Goal: Information Seeking & Learning: Learn about a topic

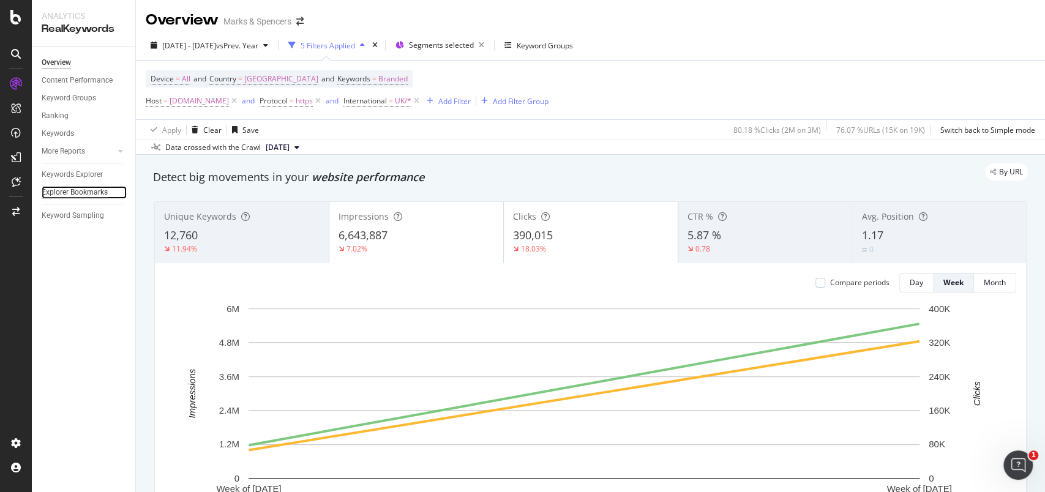
click at [67, 188] on div "Explorer Bookmarks" at bounding box center [75, 192] width 66 height 13
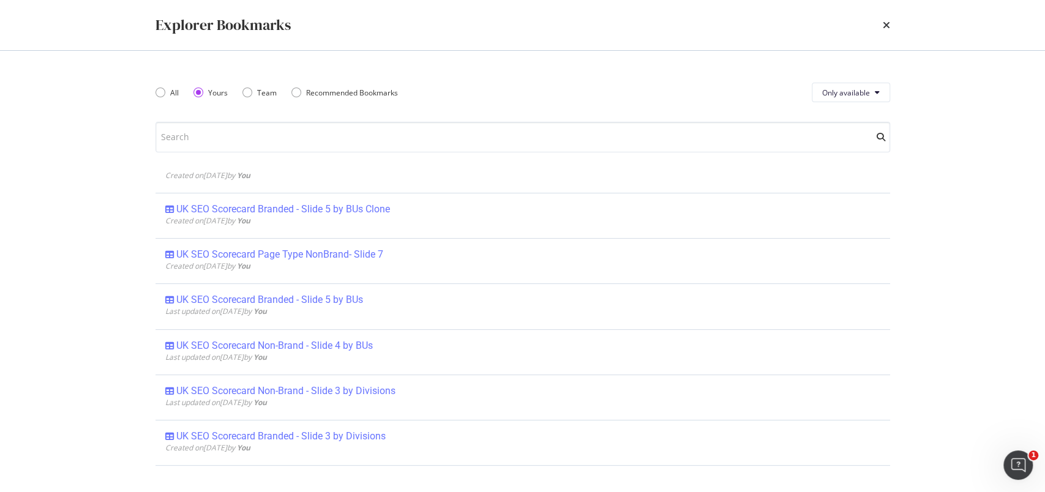
scroll to position [326, 0]
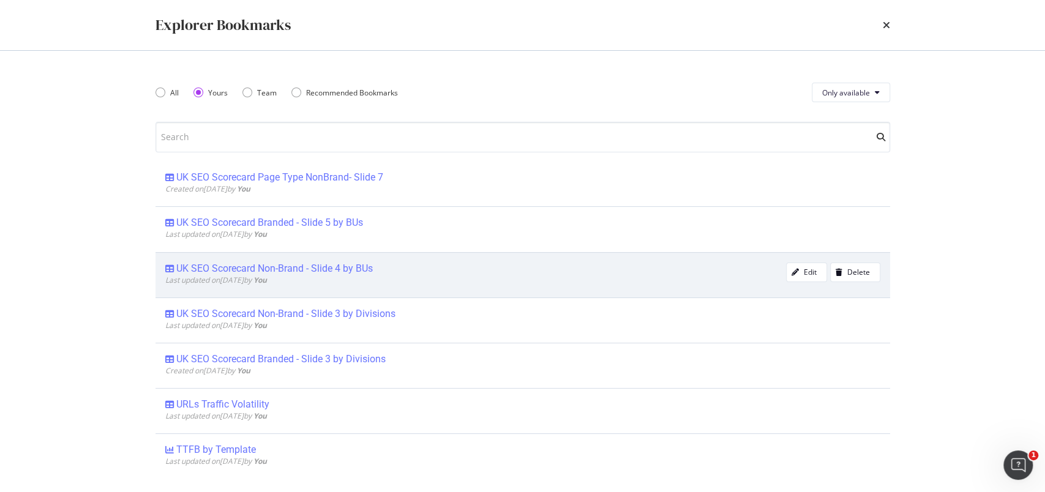
click at [298, 263] on div "UK SEO Scorecard Non-Brand - Slide 4 by BUs" at bounding box center [274, 269] width 197 height 12
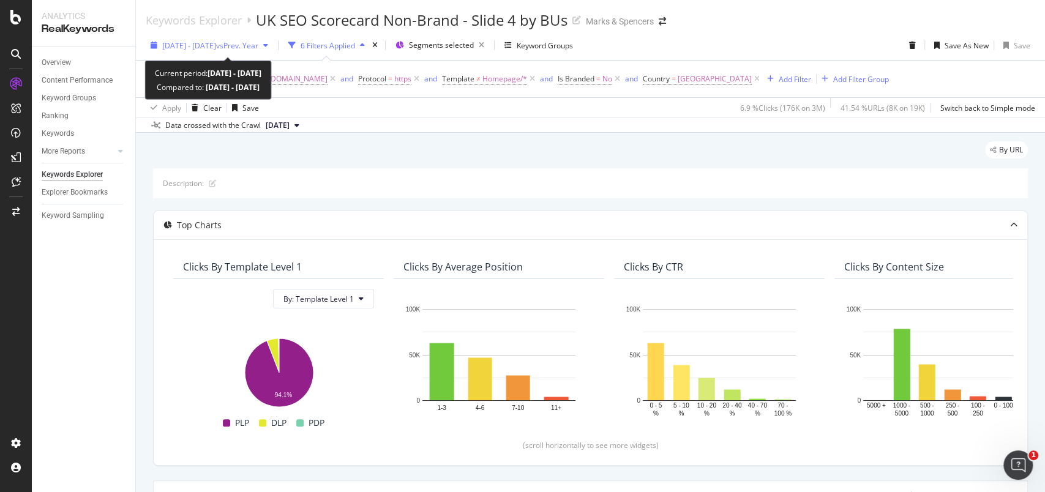
click at [147, 44] on div "button" at bounding box center [154, 45] width 17 height 7
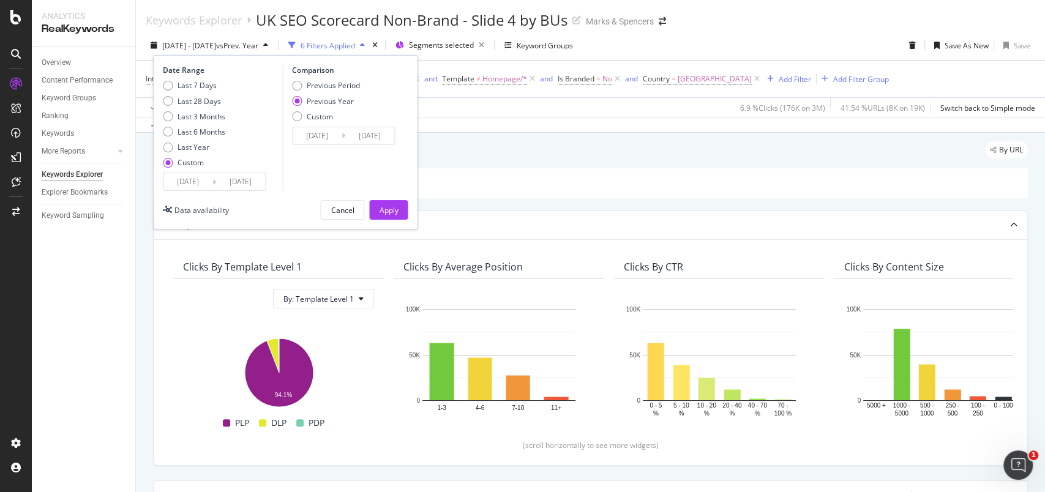
click at [190, 178] on input "[DATE]" at bounding box center [187, 181] width 49 height 17
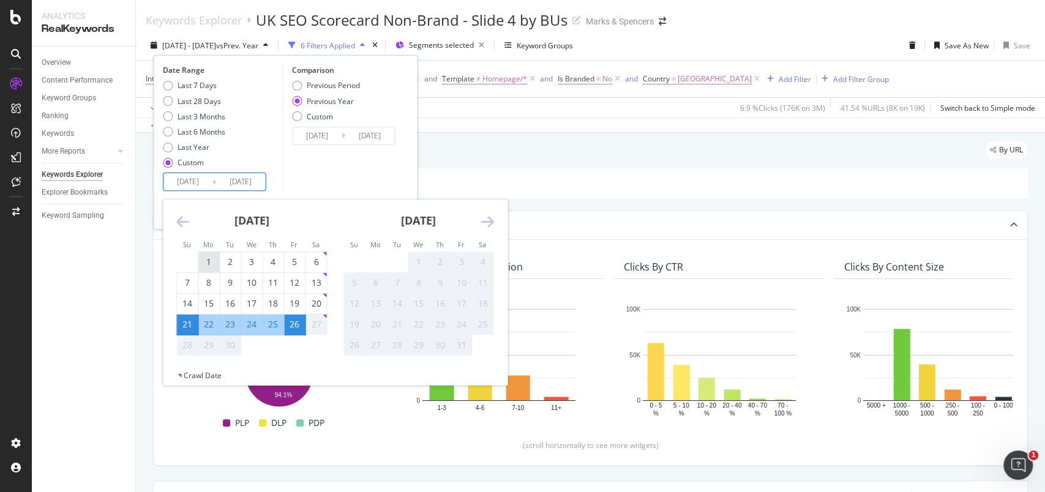
click at [207, 260] on div "1" at bounding box center [208, 262] width 21 height 12
type input "[DATE]"
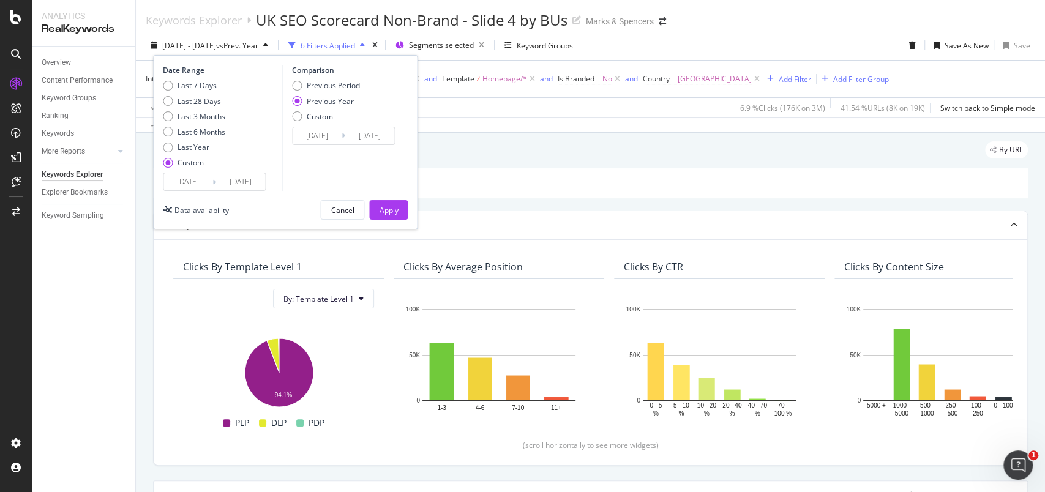
click at [348, 175] on div "Comparison Previous Period Previous Year Custom [DATE] Navigate forward to inte…" at bounding box center [340, 128] width 116 height 126
click at [383, 201] on div "Apply" at bounding box center [388, 210] width 19 height 18
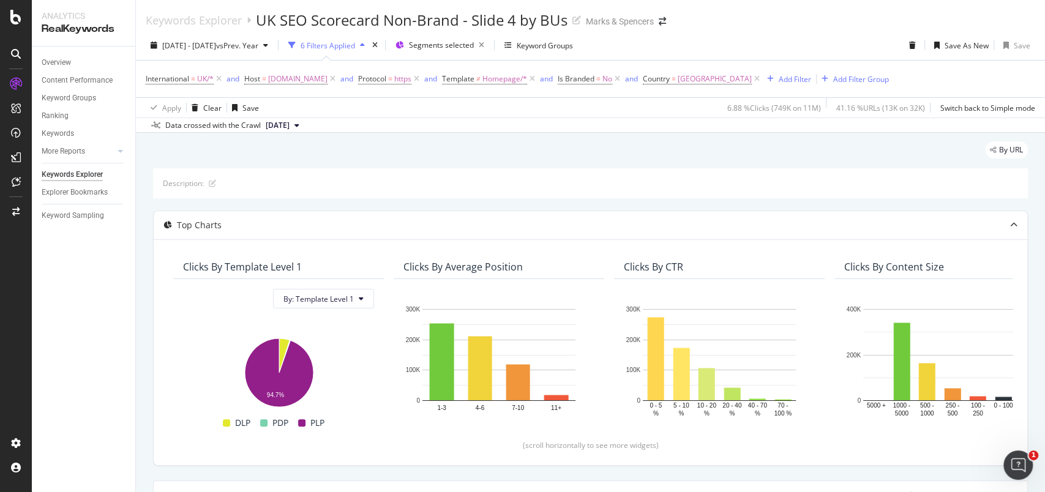
click at [236, 127] on div "Data crossed with the Crawl" at bounding box center [213, 125] width 96 height 11
click at [274, 124] on span "[DATE]" at bounding box center [278, 125] width 24 height 11
click at [280, 161] on div "[DATE]" at bounding box center [281, 166] width 35 height 11
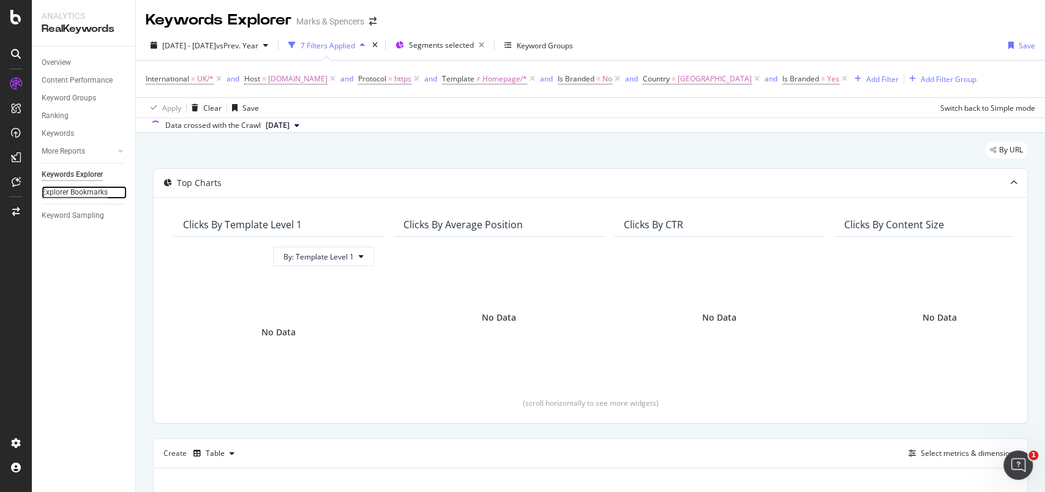
click at [69, 192] on div "Explorer Bookmarks" at bounding box center [75, 192] width 66 height 13
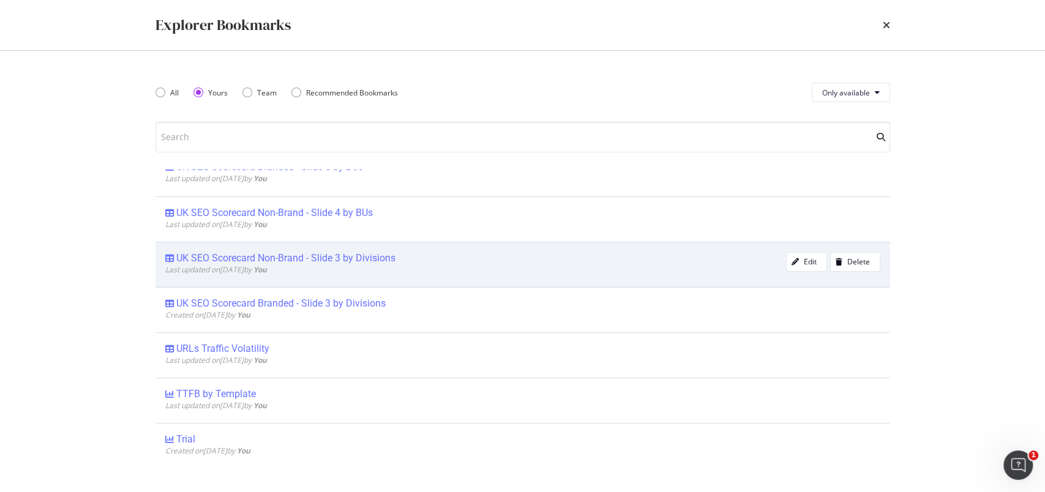
scroll to position [300, 0]
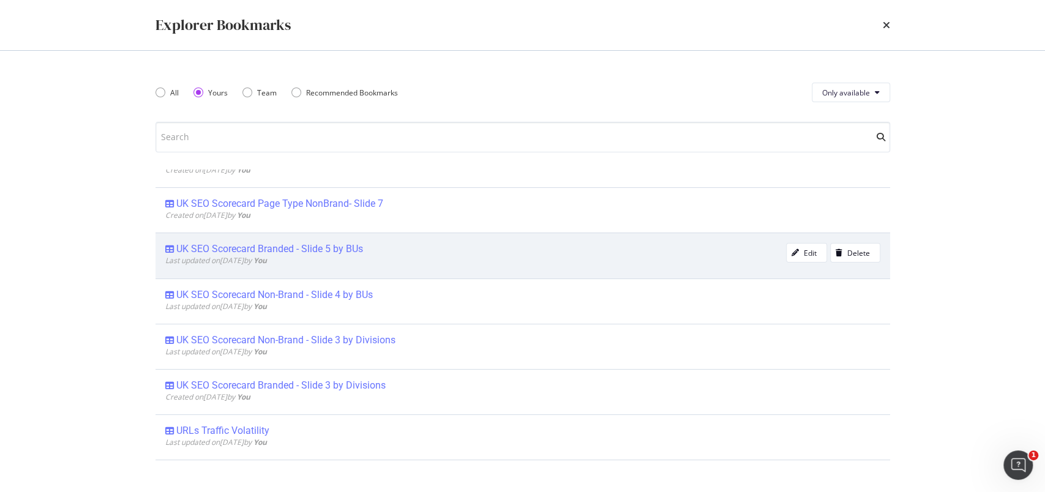
click at [263, 250] on div "UK SEO Scorecard Branded - Slide 5 by BUs" at bounding box center [269, 249] width 187 height 12
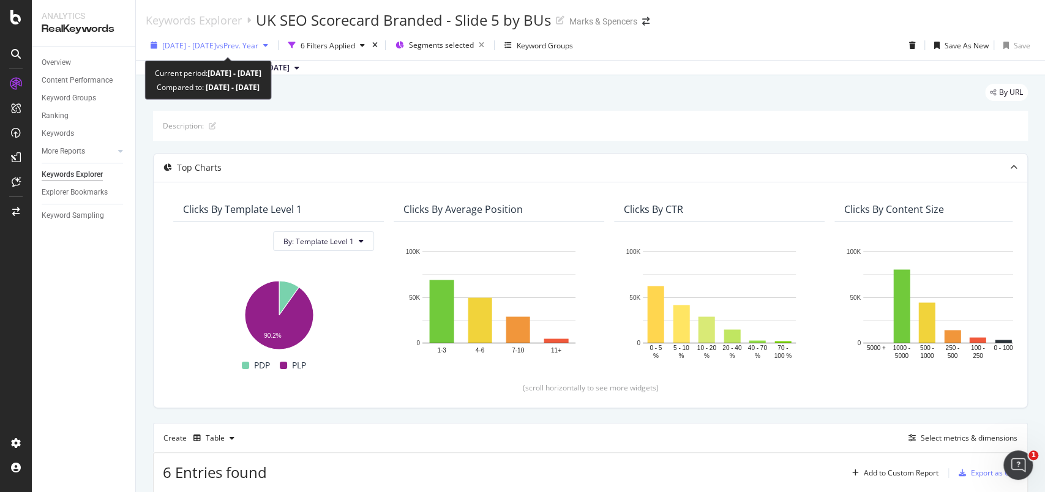
click at [151, 44] on icon "button" at bounding box center [154, 45] width 7 height 7
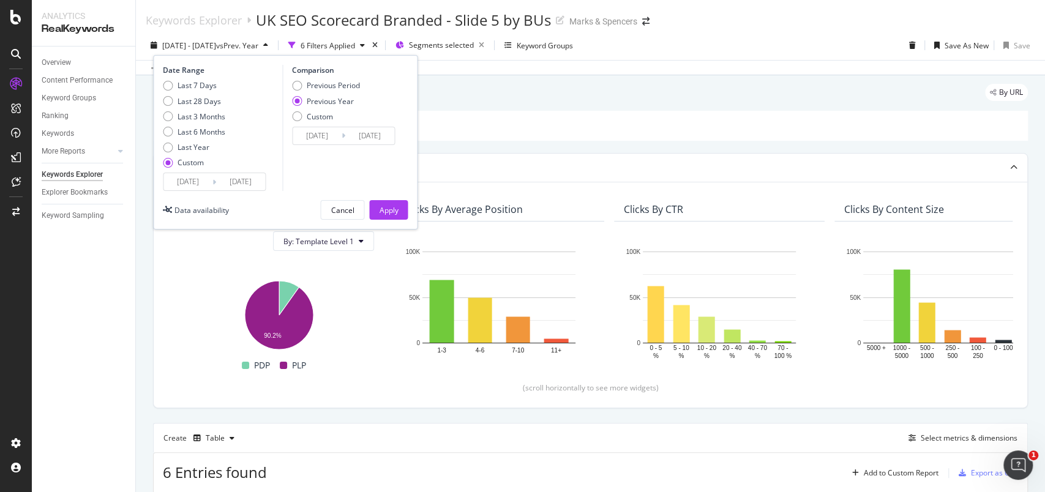
click at [179, 179] on input "[DATE]" at bounding box center [187, 181] width 49 height 17
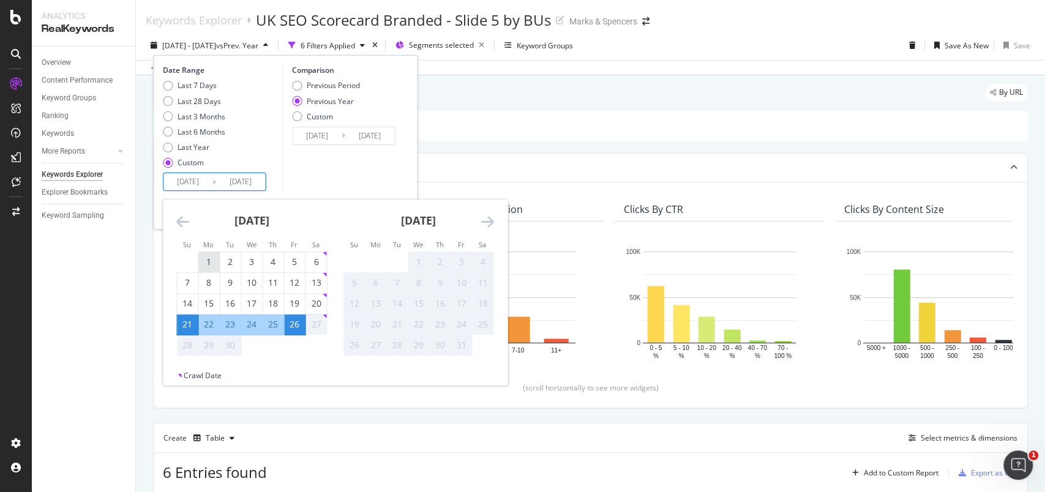
click at [209, 260] on div "1" at bounding box center [208, 262] width 21 height 12
type input "[DATE]"
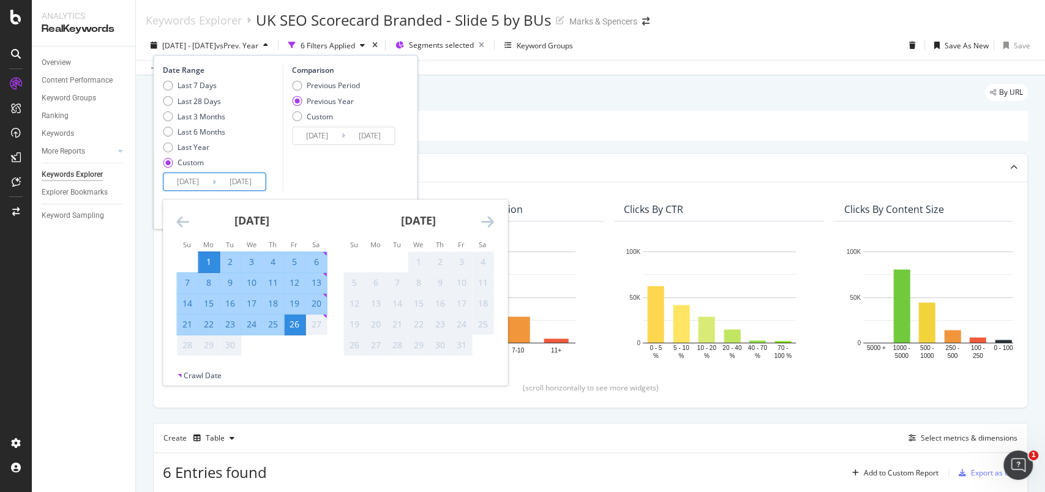
click at [338, 159] on div "Comparison Previous Period Previous Year Custom [DATE] Navigate forward to inte…" at bounding box center [340, 128] width 116 height 126
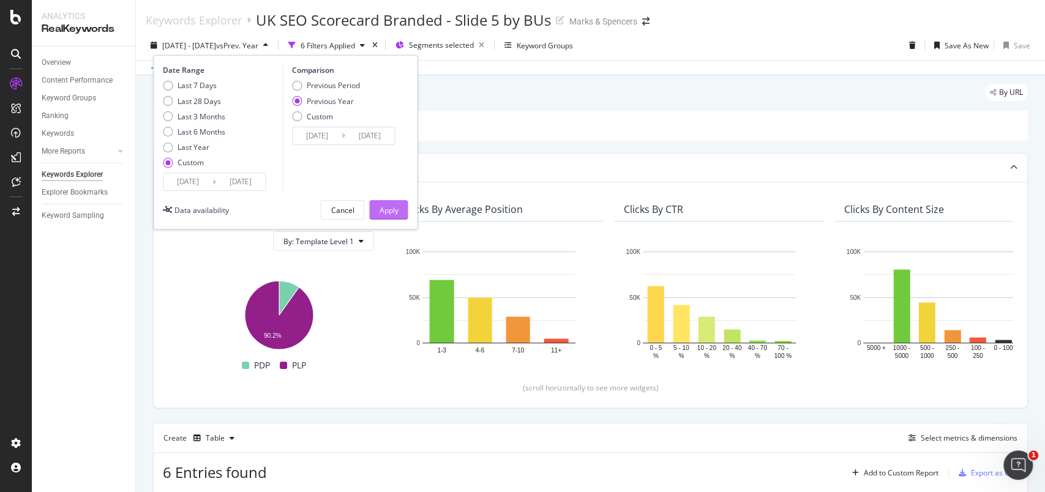
click at [389, 209] on div "Apply" at bounding box center [388, 210] width 19 height 10
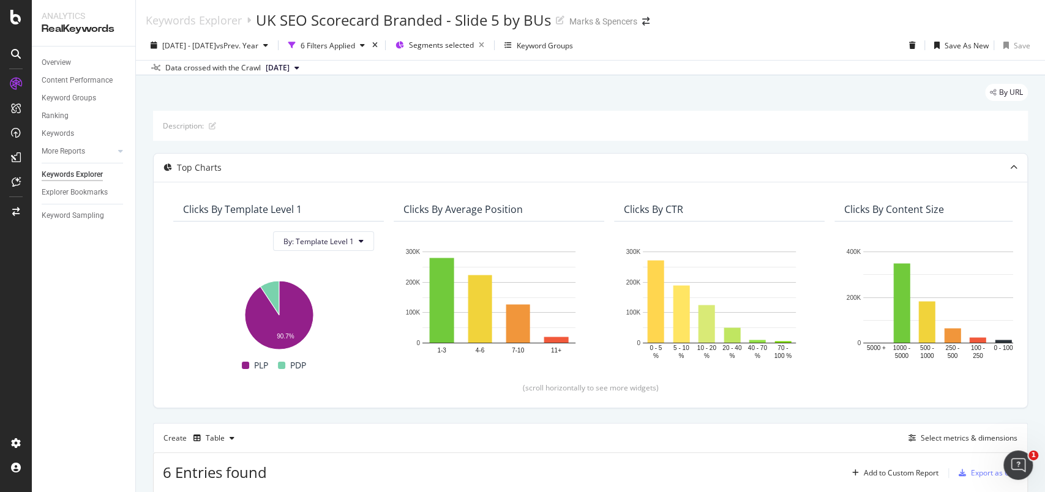
click at [289, 66] on span "[DATE]" at bounding box center [278, 67] width 24 height 11
click at [285, 112] on div "[DATE]" at bounding box center [281, 108] width 35 height 11
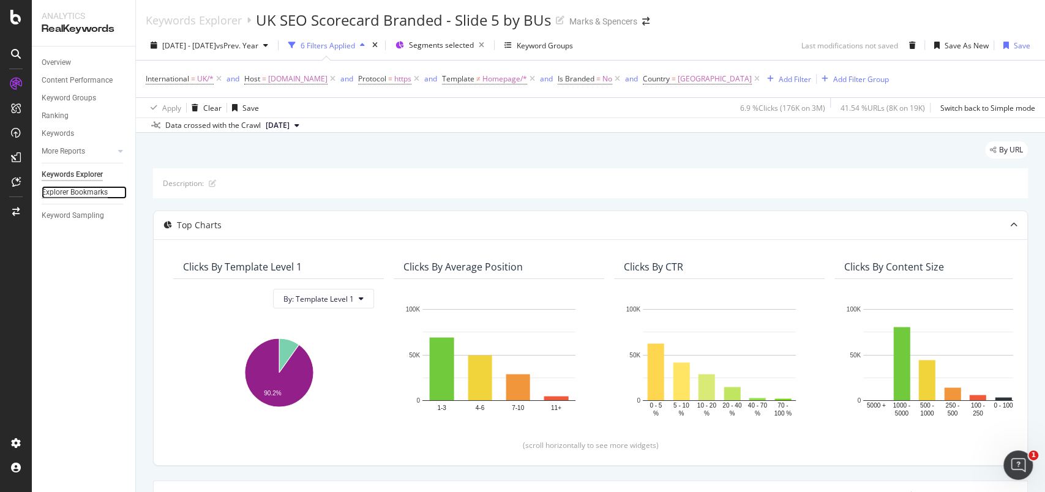
click at [85, 193] on div "Explorer Bookmarks" at bounding box center [75, 192] width 66 height 13
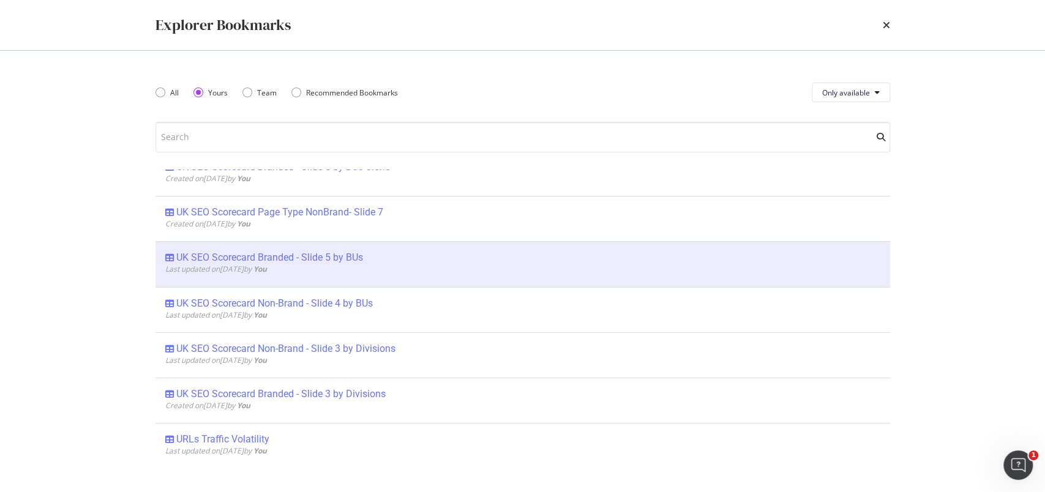
scroll to position [326, 0]
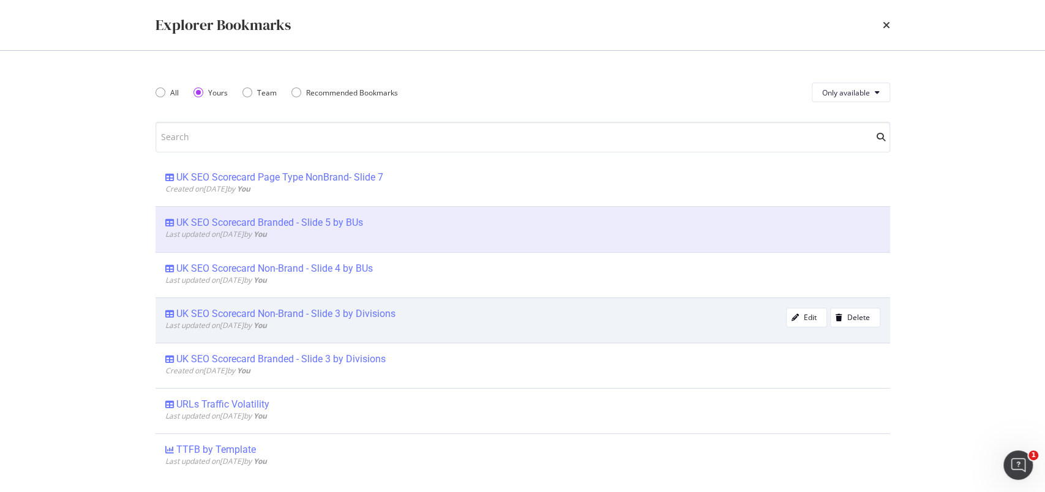
click at [265, 312] on div "UK SEO Scorecard Non-Brand - Slide 3 by Divisions" at bounding box center [285, 314] width 219 height 12
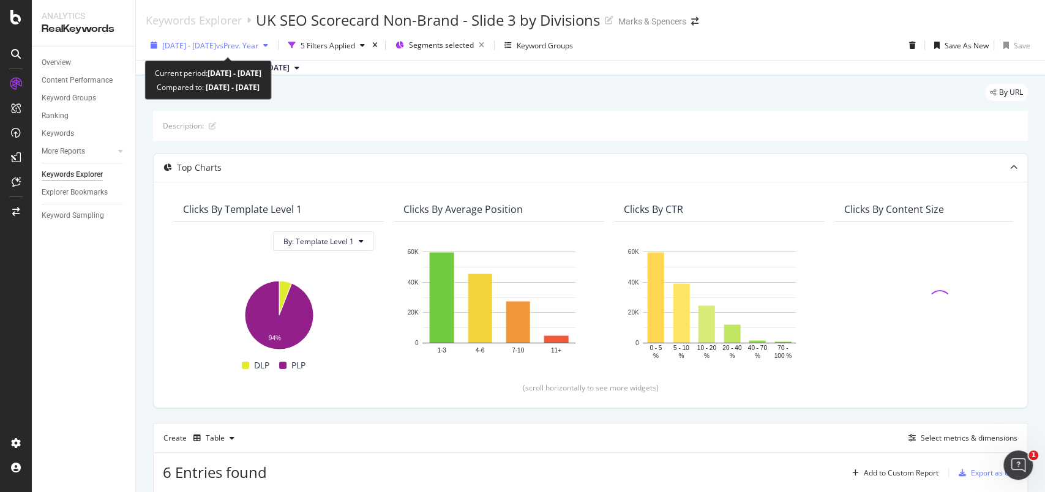
click at [165, 49] on span "2025 Sep. 21st - Sep. 26th" at bounding box center [189, 45] width 54 height 10
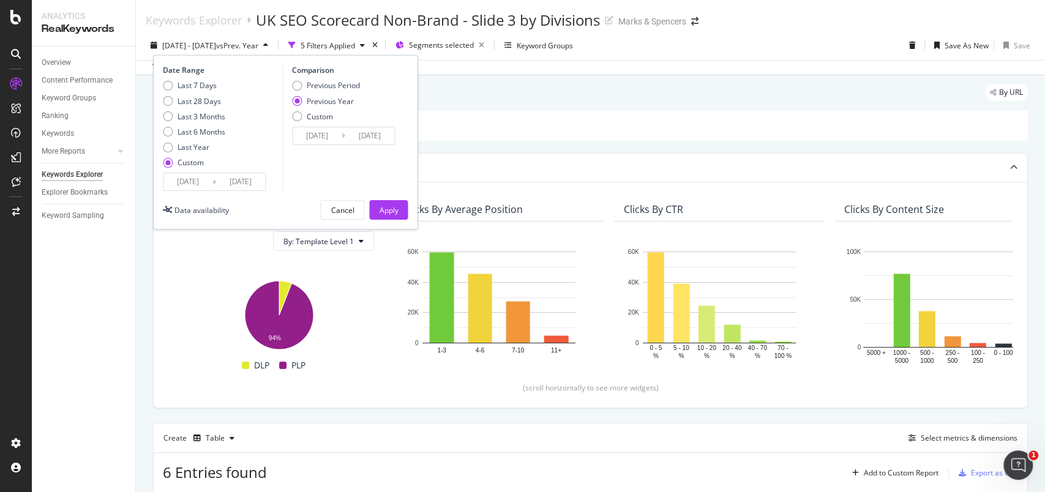
click at [195, 182] on input "[DATE]" at bounding box center [187, 181] width 49 height 17
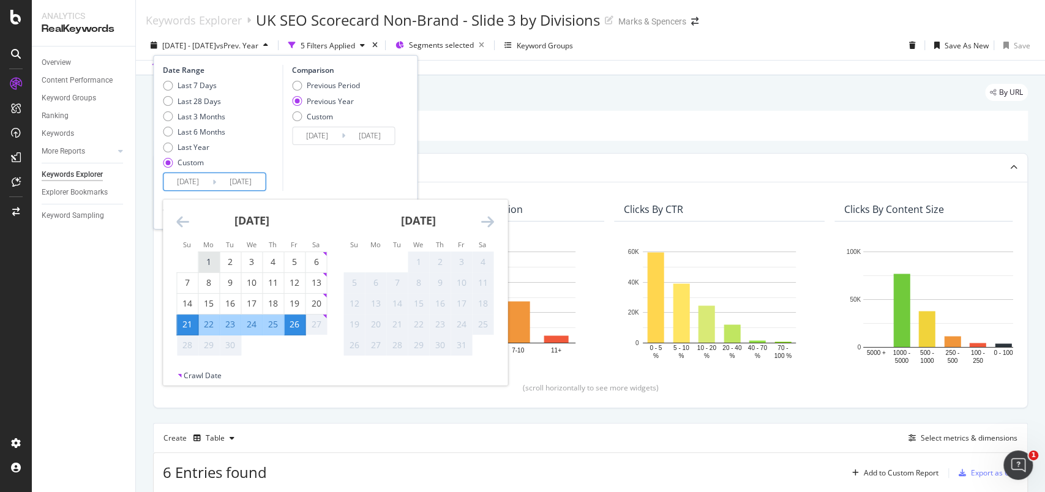
click at [211, 257] on div "1" at bounding box center [208, 262] width 21 height 12
type input "[DATE]"
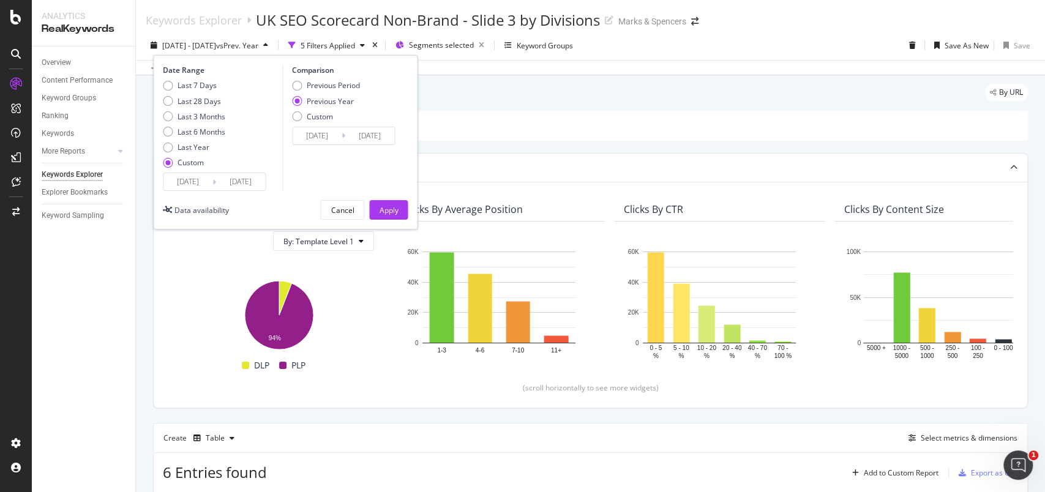
click at [354, 161] on div "Comparison Previous Period Previous Year Custom [DATE] Navigate forward to inte…" at bounding box center [340, 128] width 116 height 126
click at [378, 208] on button "Apply" at bounding box center [388, 210] width 39 height 20
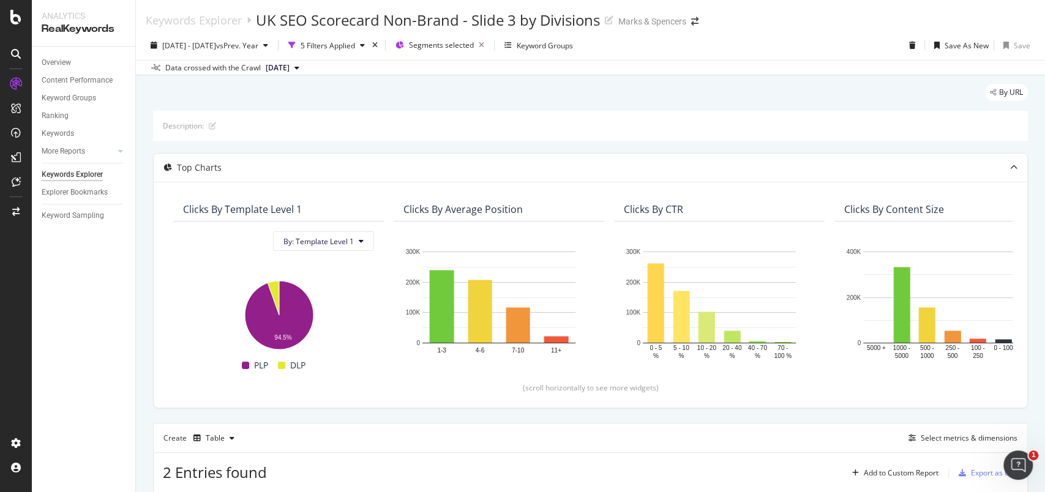
click at [272, 66] on span "[DATE]" at bounding box center [278, 67] width 24 height 11
click at [283, 105] on div "[DATE]" at bounding box center [281, 108] width 35 height 11
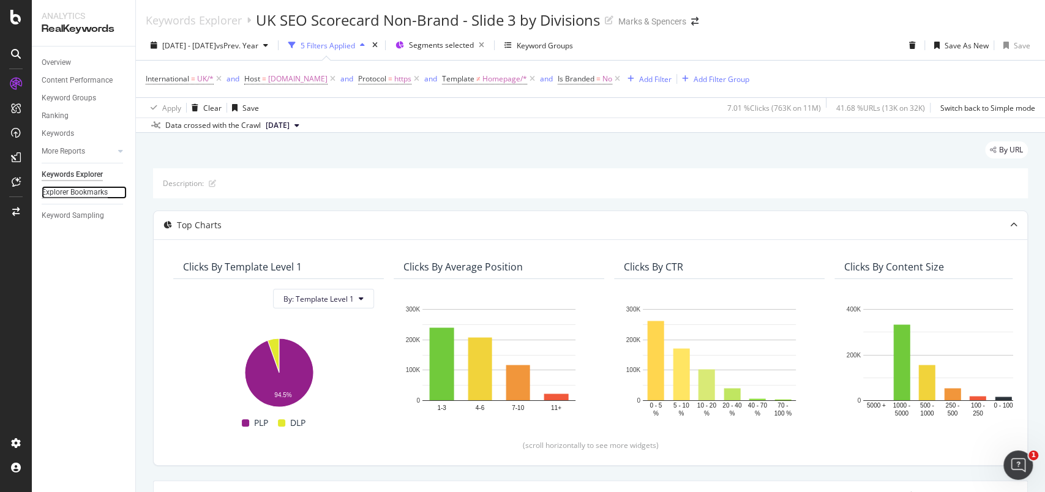
click at [88, 191] on div "Explorer Bookmarks" at bounding box center [75, 192] width 66 height 13
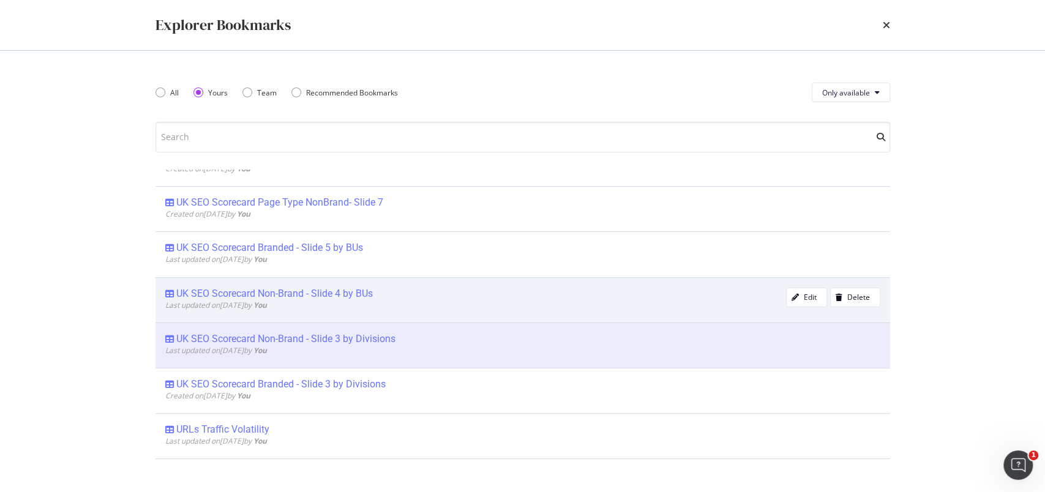
scroll to position [326, 0]
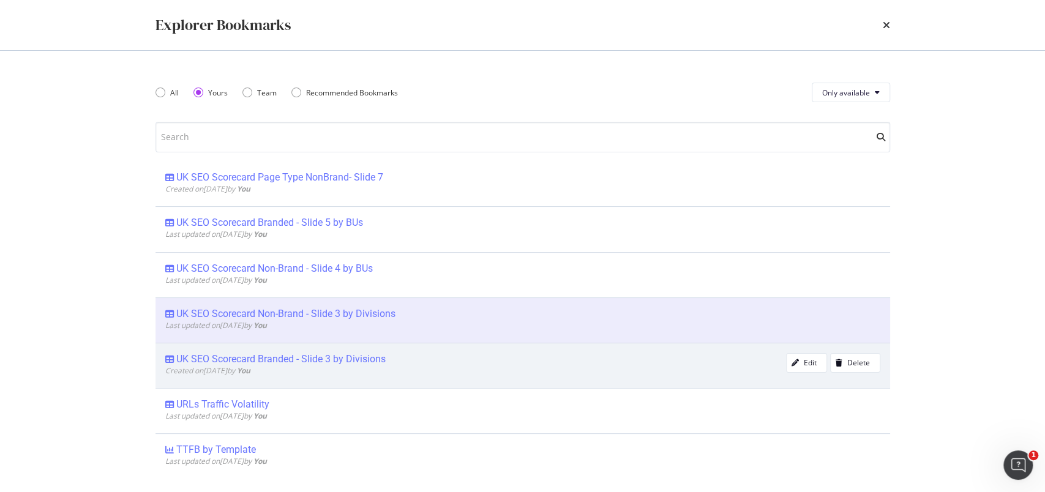
click at [351, 359] on div "UK SEO Scorecard Branded - Slide 3 by Divisions" at bounding box center [280, 359] width 209 height 12
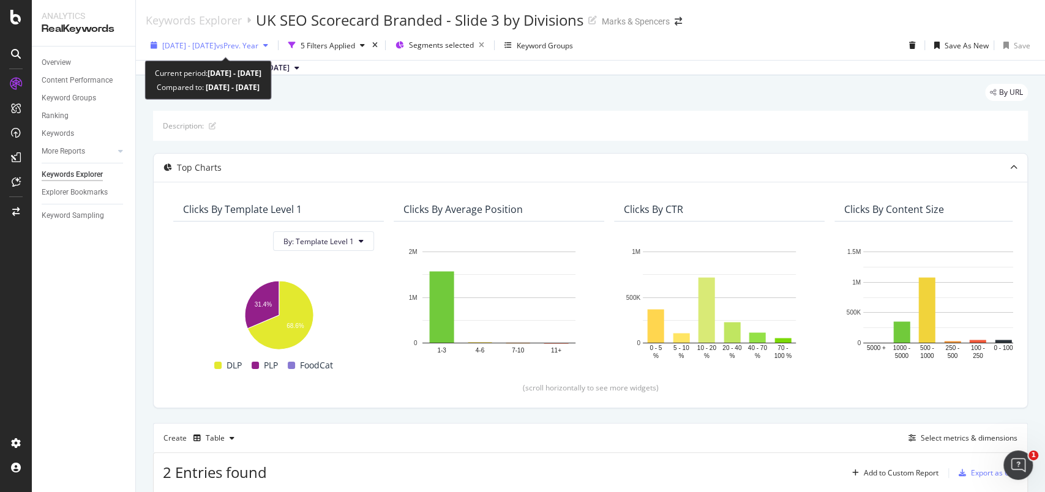
click at [191, 48] on span "[DATE] - [DATE]" at bounding box center [189, 45] width 54 height 10
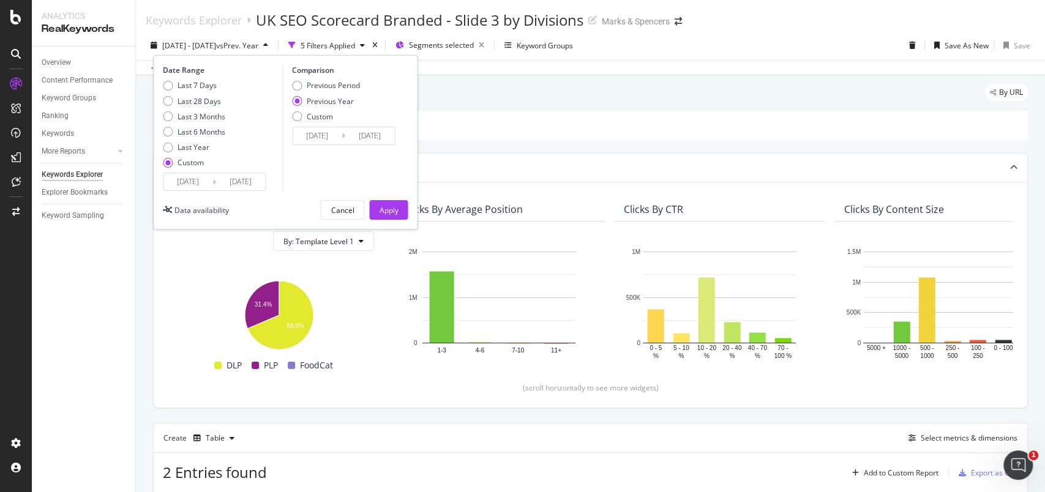
click at [189, 183] on input "[DATE]" at bounding box center [187, 181] width 49 height 17
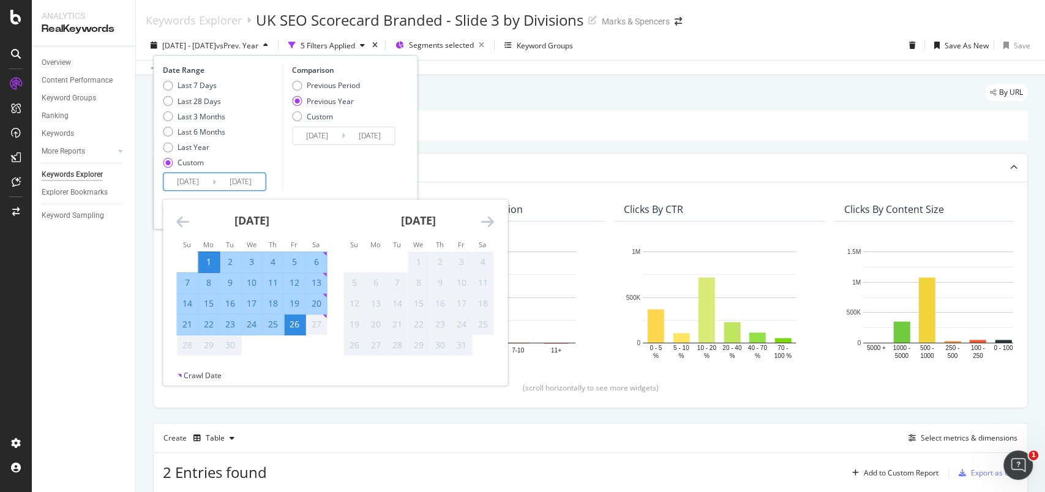
click at [315, 170] on div "Comparison Previous Period Previous Year Custom [DATE] Navigate forward to inte…" at bounding box center [340, 128] width 116 height 126
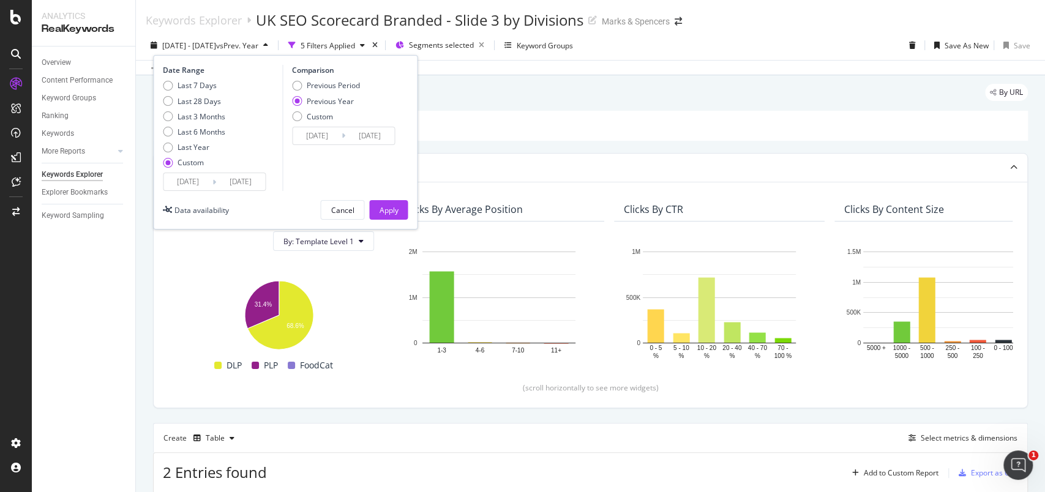
click at [530, 115] on div "Description:" at bounding box center [590, 126] width 875 height 30
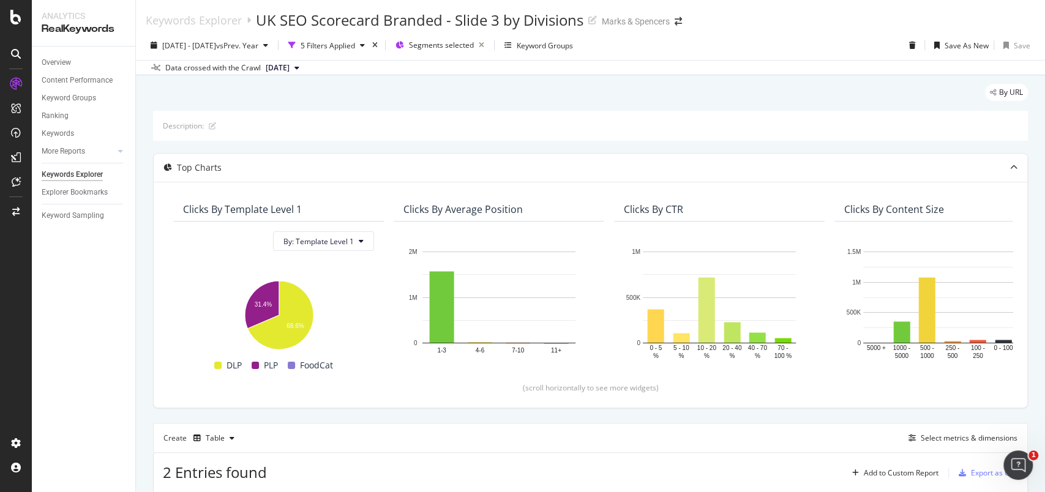
click at [290, 65] on span "[DATE]" at bounding box center [278, 67] width 24 height 11
click at [299, 112] on div "[DATE]" at bounding box center [281, 108] width 35 height 11
